Goal: Information Seeking & Learning: Learn about a topic

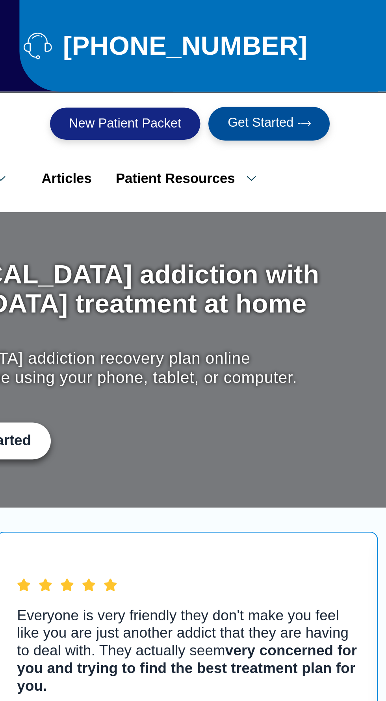
click at [312, 84] on icon at bounding box center [320, 87] width 16 height 7
click at [265, 212] on link "Patient Counseling Program" at bounding box center [307, 222] width 118 height 20
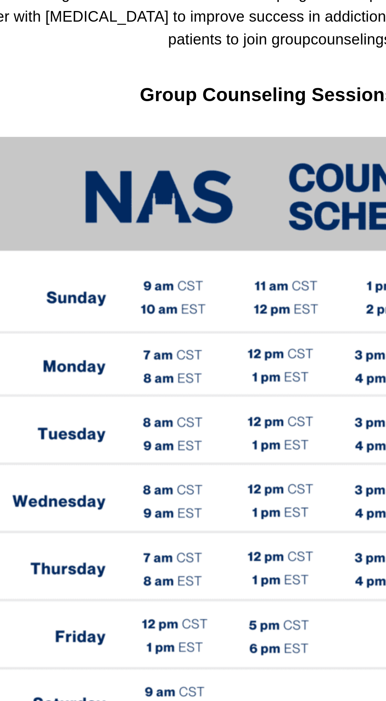
click at [167, 445] on img at bounding box center [192, 470] width 315 height 264
click at [171, 444] on img at bounding box center [192, 470] width 315 height 264
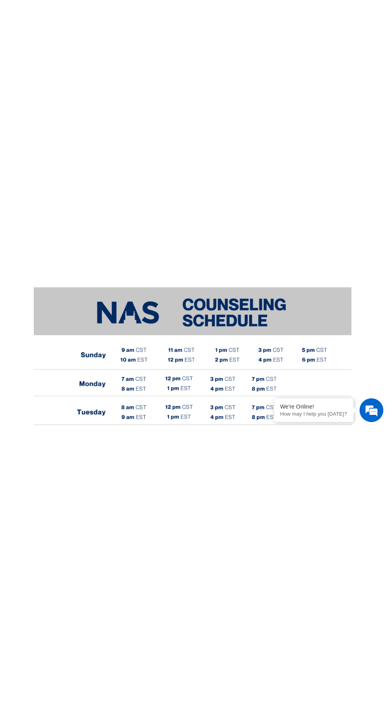
scroll to position [327, 0]
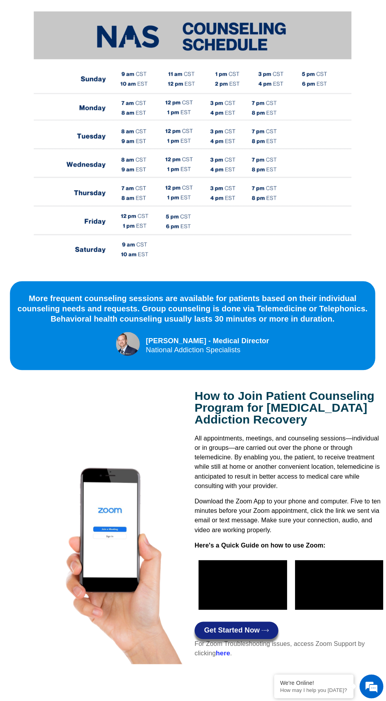
click at [94, 227] on img at bounding box center [192, 148] width 315 height 264
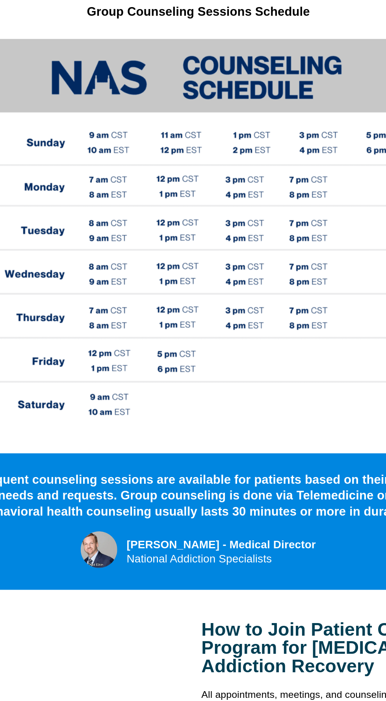
scroll to position [317, 0]
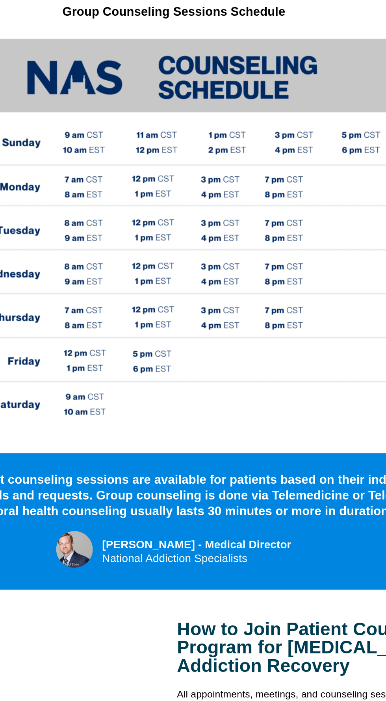
click at [178, 403] on div at bounding box center [99, 533] width 191 height 280
